Goal: Task Accomplishment & Management: Use online tool/utility

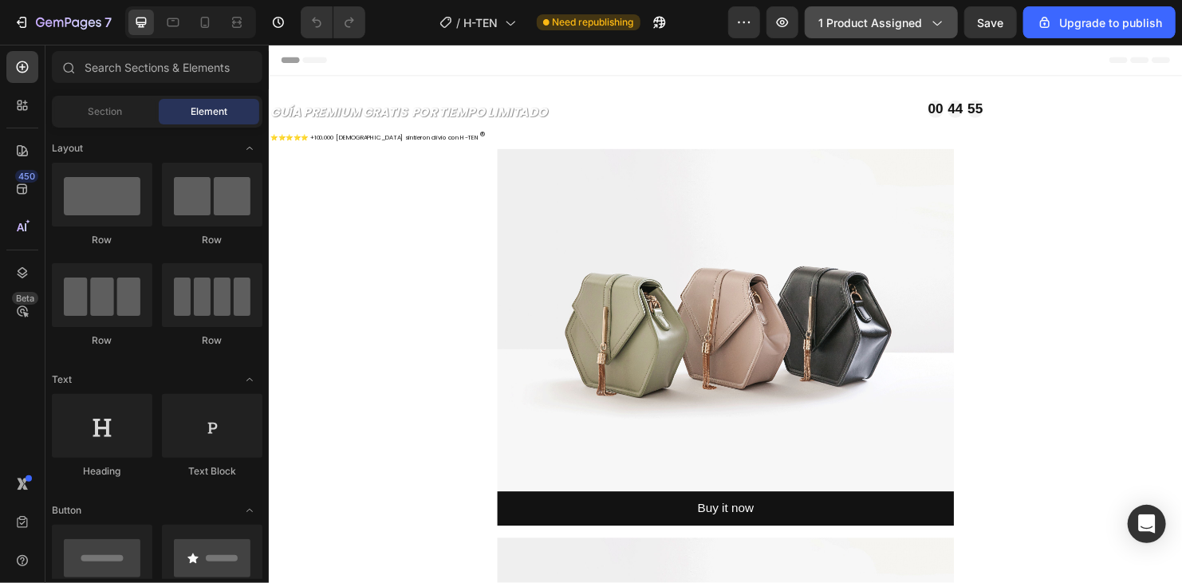
click at [929, 20] on div "1 product assigned" at bounding box center [881, 22] width 126 height 17
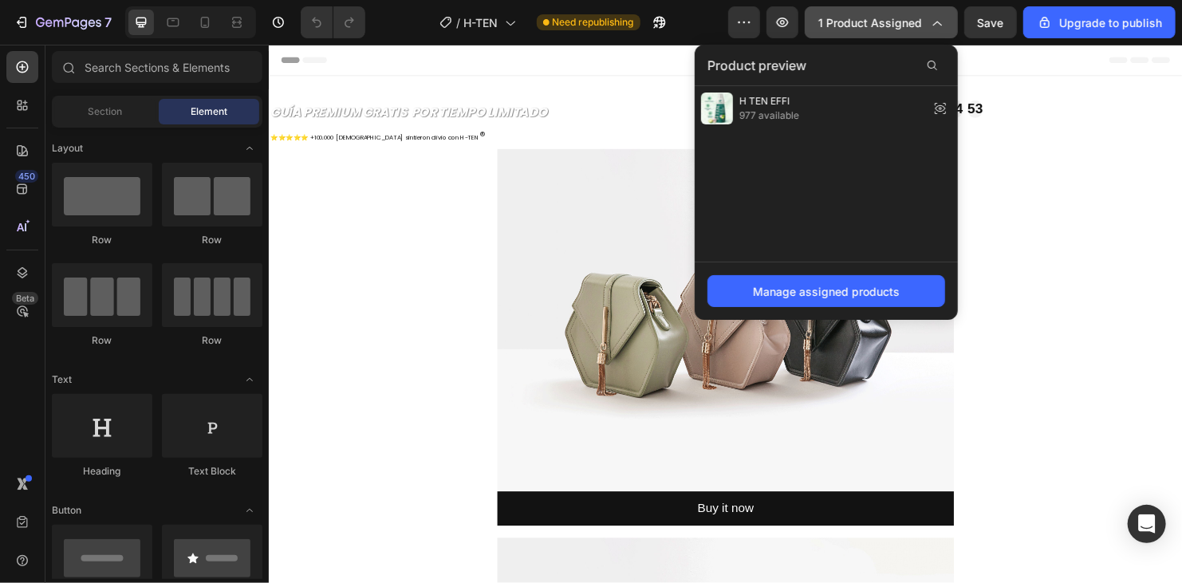
click at [930, 20] on icon "button" at bounding box center [936, 22] width 16 height 16
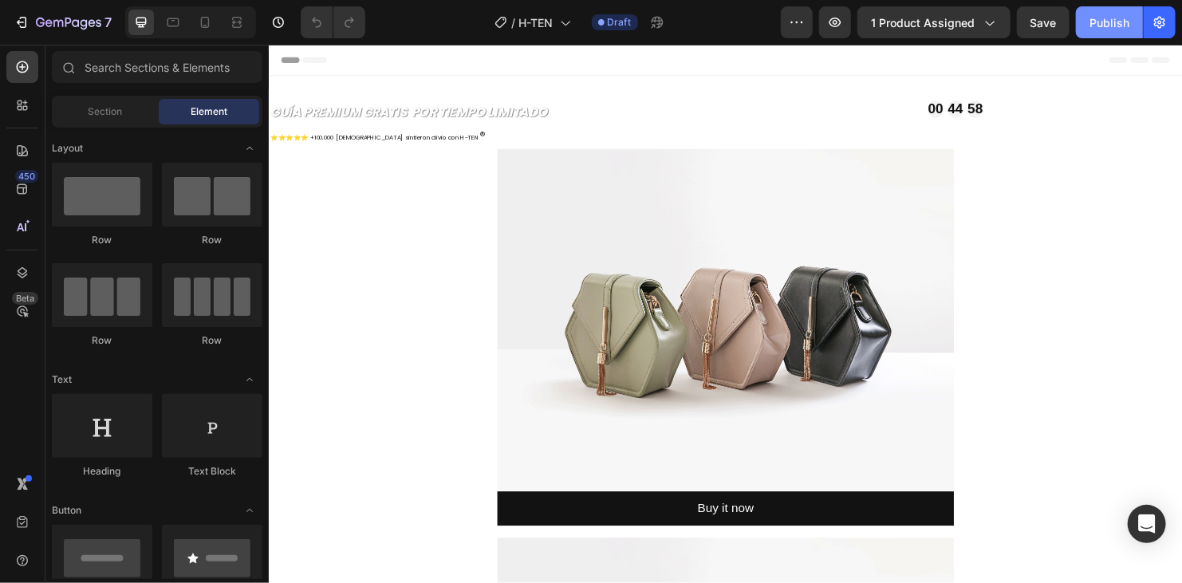
click at [1101, 21] on div "Publish" at bounding box center [1109, 22] width 40 height 17
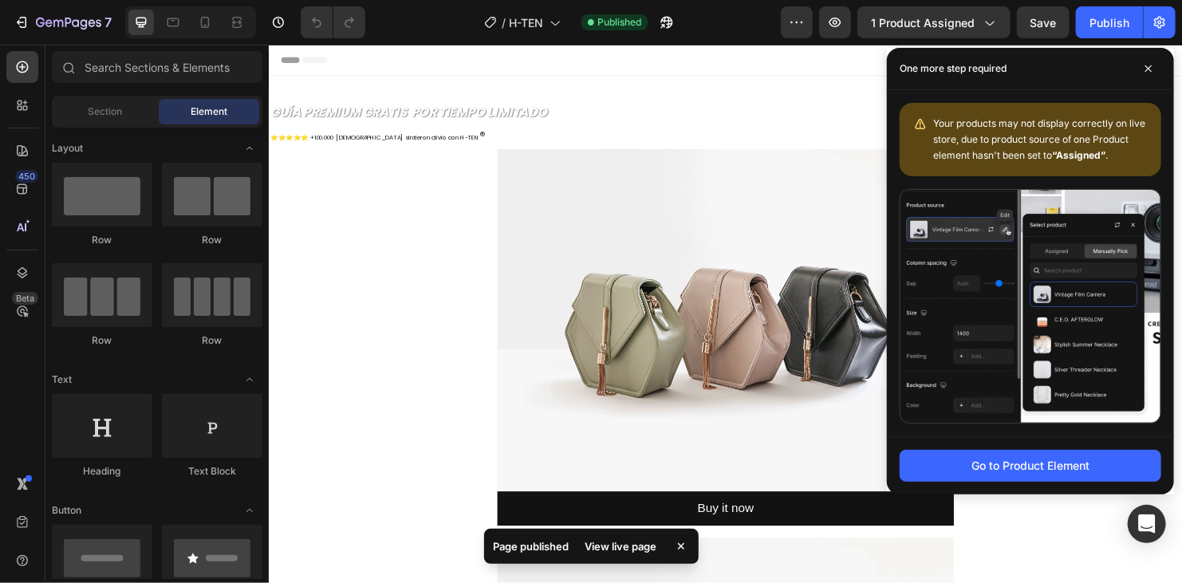
click at [621, 548] on div "View live page" at bounding box center [621, 546] width 91 height 22
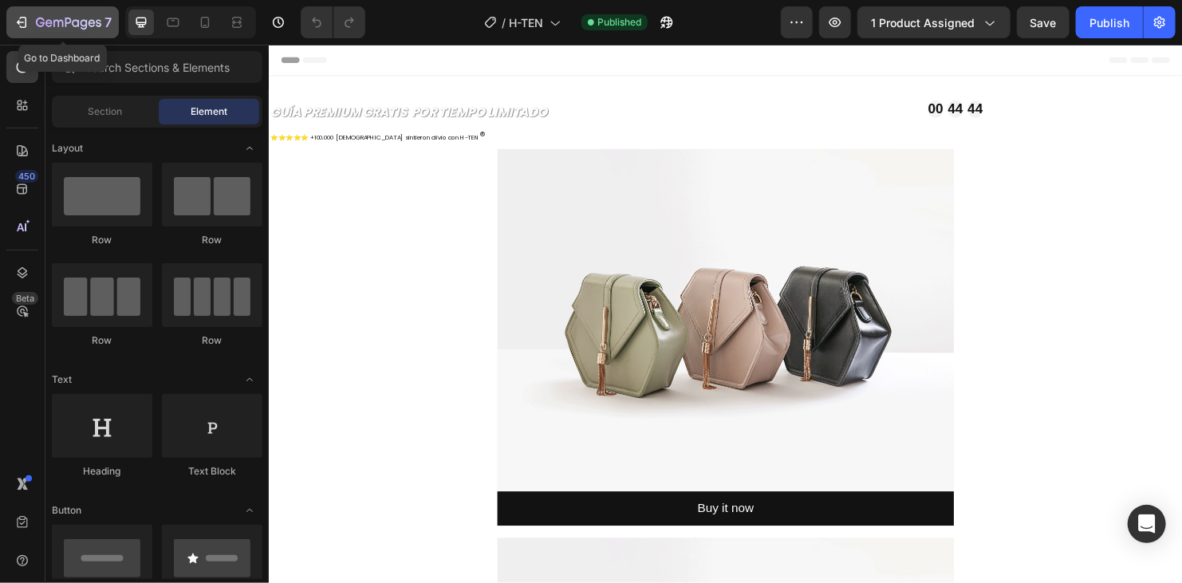
click at [46, 21] on icon "button" at bounding box center [48, 22] width 7 height 7
